Goal: Task Accomplishment & Management: Manage account settings

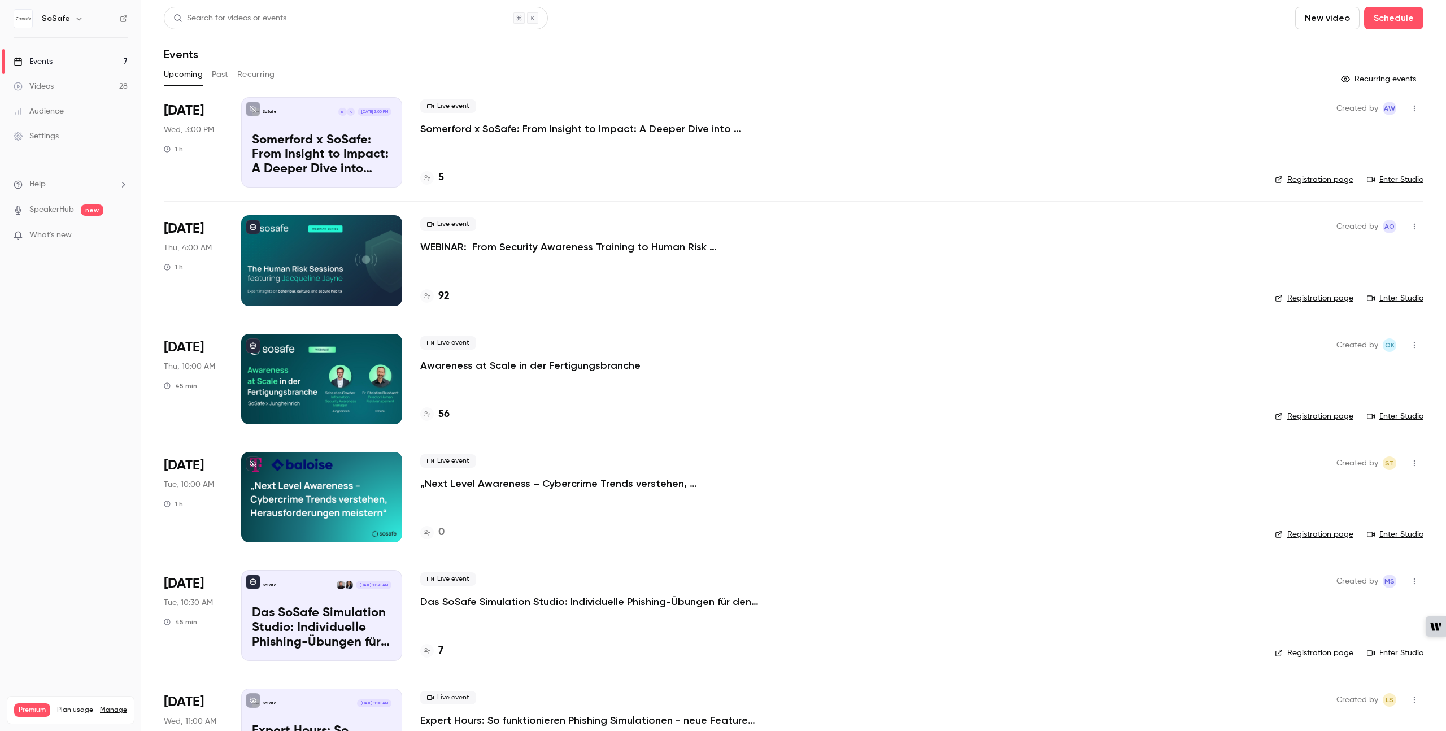
click at [539, 248] on p "WEBINAR: From Security Awareness Training to Human Risk Management" at bounding box center [589, 247] width 339 height 14
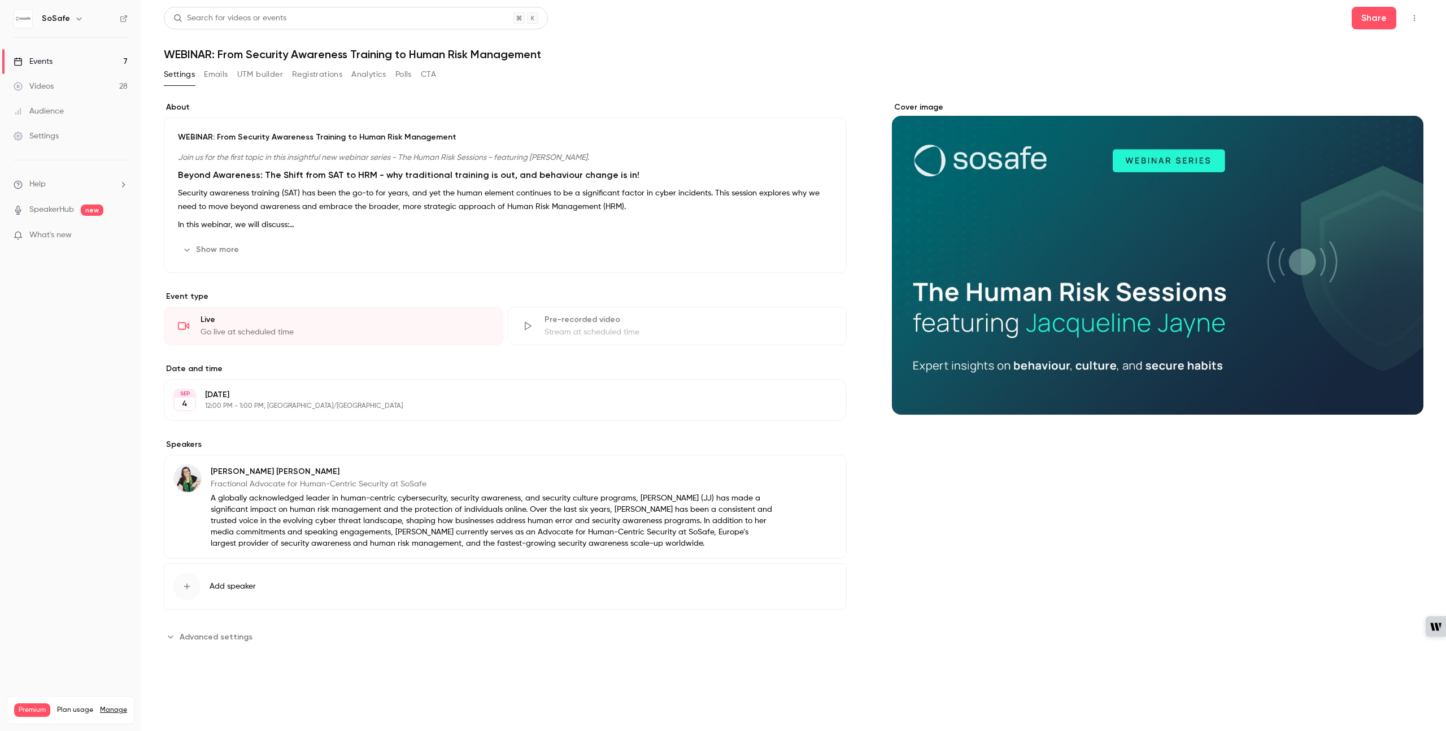
click at [60, 137] on link "Settings" at bounding box center [70, 136] width 141 height 25
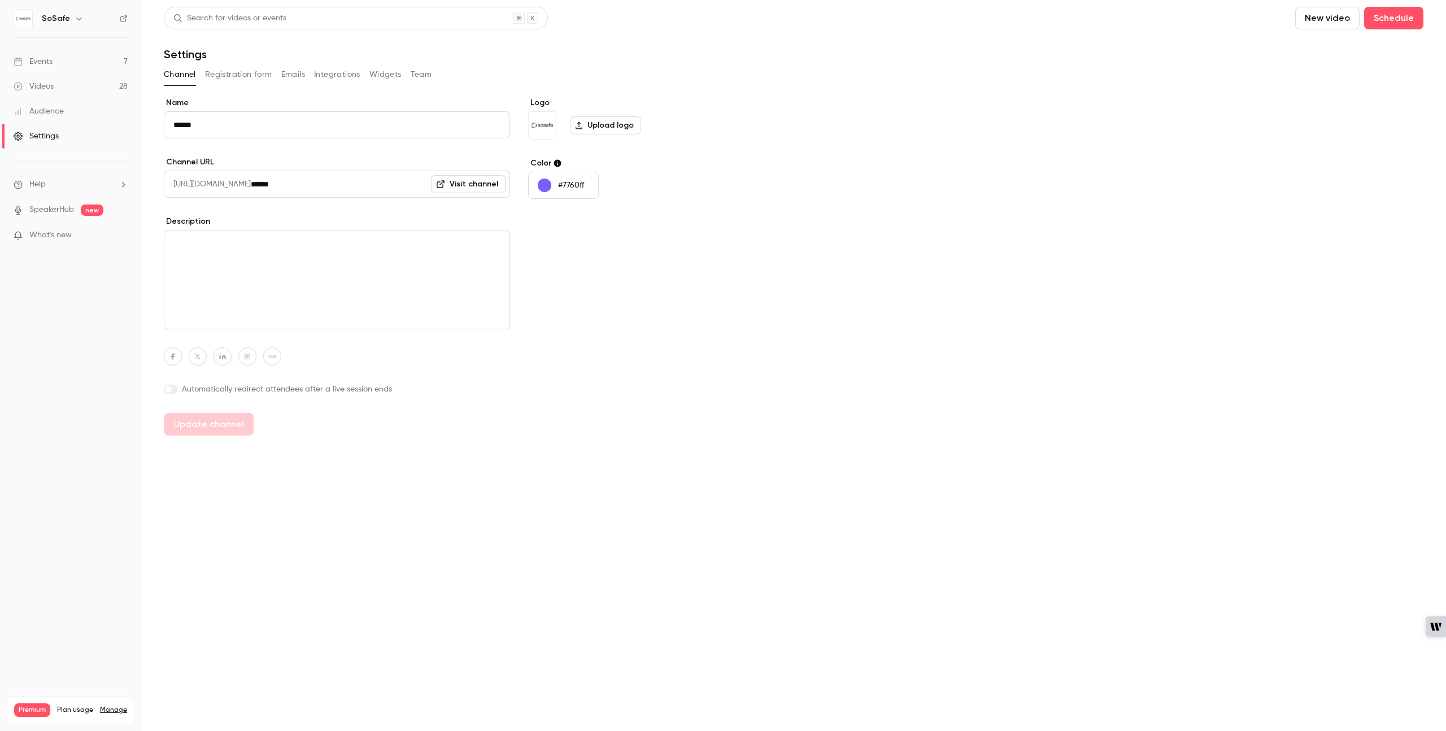
click at [243, 78] on button "Registration form" at bounding box center [238, 75] width 67 height 18
